Goal: Task Accomplishment & Management: Use online tool/utility

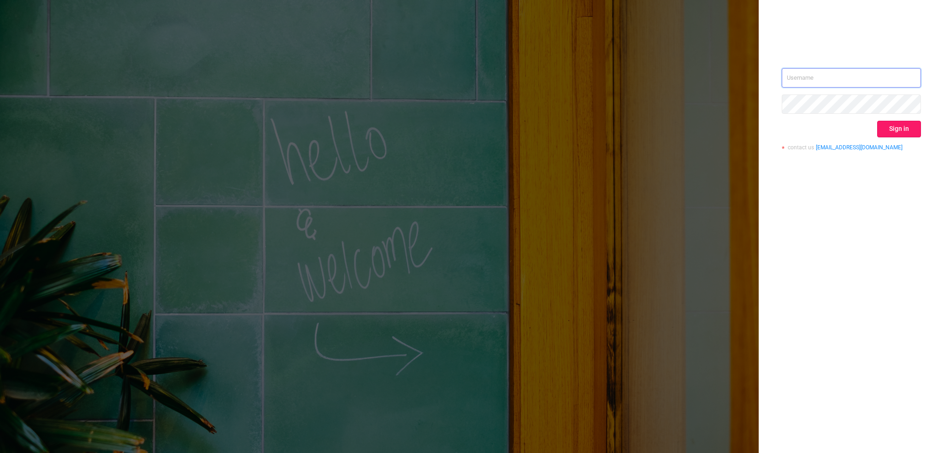
type input "[PERSON_NAME][EMAIL_ADDRESS][DOMAIN_NAME]"
click at [890, 129] on button "Sign in" at bounding box center [899, 129] width 44 height 17
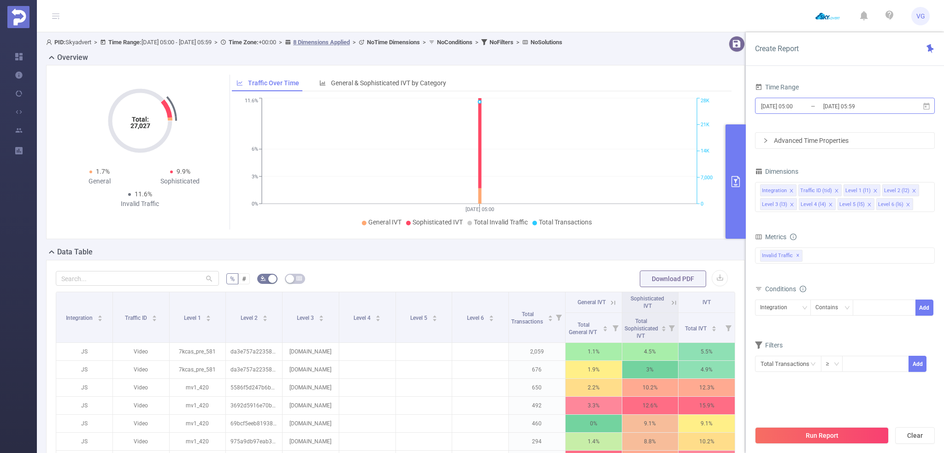
click at [791, 107] on input "[DATE] 05:00" at bounding box center [797, 106] width 75 height 12
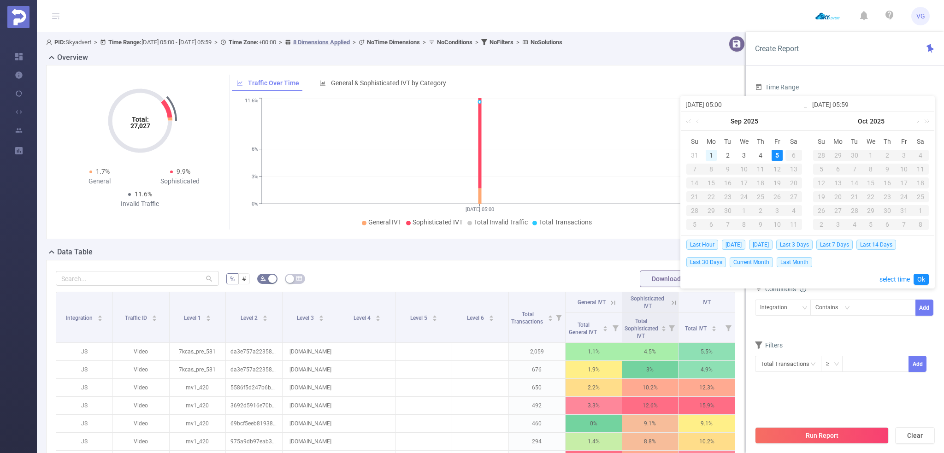
click at [708, 156] on div "1" at bounding box center [711, 155] width 11 height 11
click at [779, 158] on div "5" at bounding box center [777, 155] width 11 height 11
type input "[DATE] 05:00"
click at [921, 282] on link "Ok" at bounding box center [921, 279] width 15 height 11
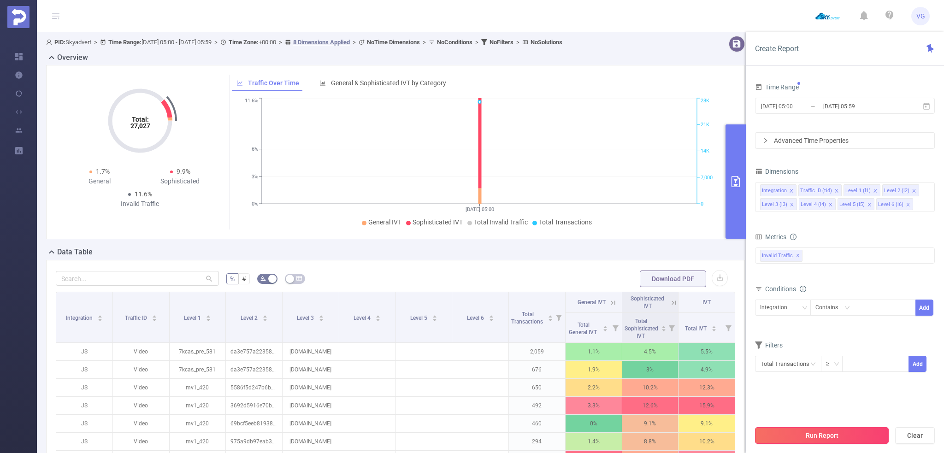
click at [789, 443] on button "Run Report" at bounding box center [822, 435] width 134 height 17
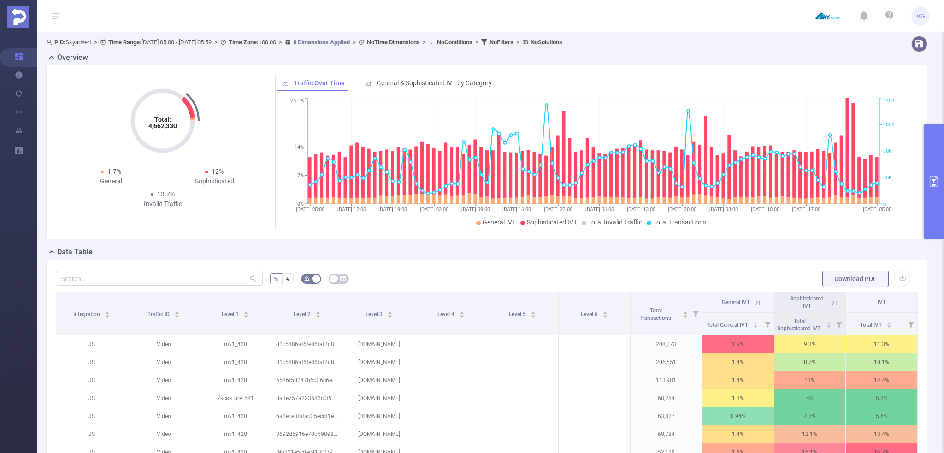
click at [942, 147] on button "primary" at bounding box center [934, 181] width 20 height 114
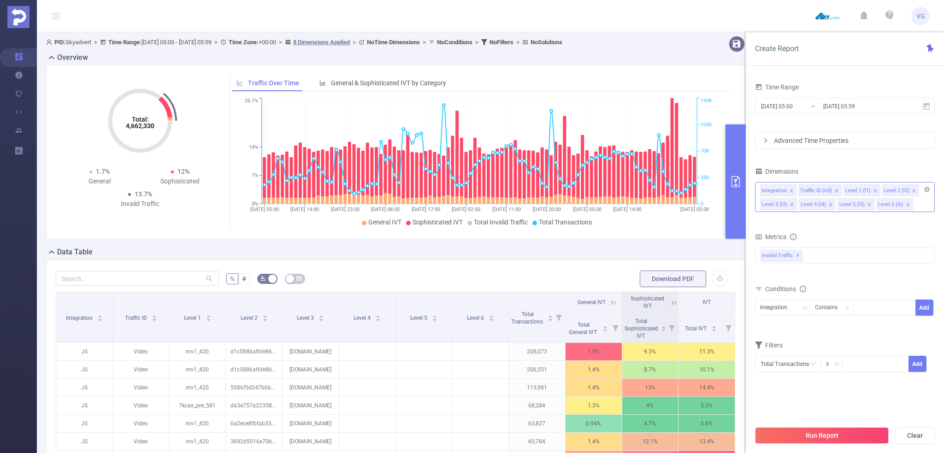
click at [912, 190] on icon "icon: close" at bounding box center [913, 190] width 3 height 3
click at [910, 190] on div "Integration Traffic ID (tid) Level 1 (l1) Level 5 (l5) Level 6 (l6)" at bounding box center [845, 190] width 170 height 15
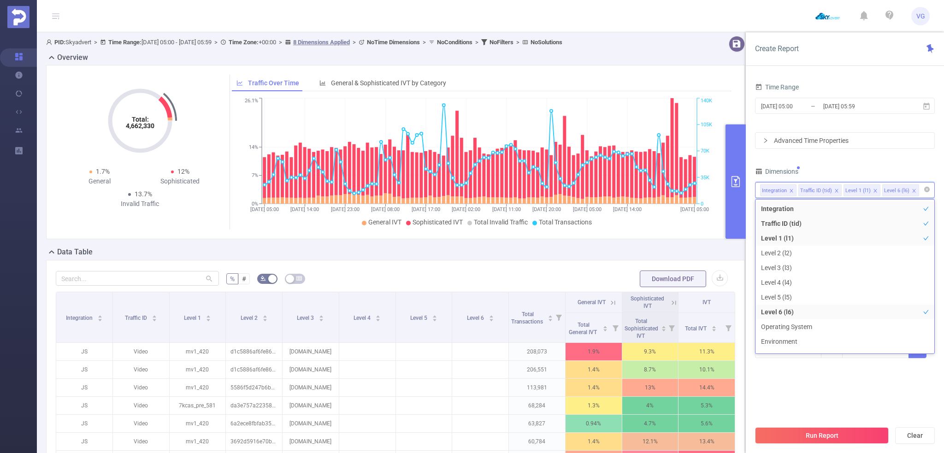
click at [912, 192] on icon "icon: close" at bounding box center [914, 191] width 5 height 5
click at [800, 437] on button "Run Report" at bounding box center [822, 435] width 134 height 17
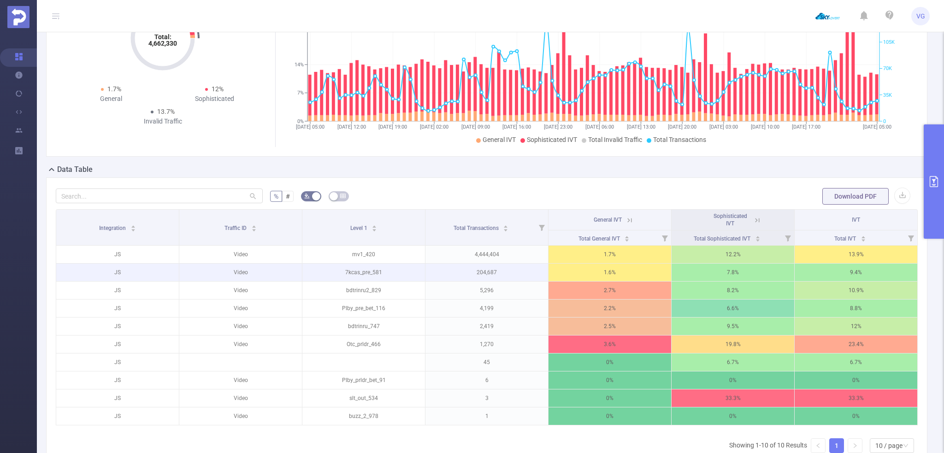
scroll to position [138, 0]
